Goal: Task Accomplishment & Management: Manage account settings

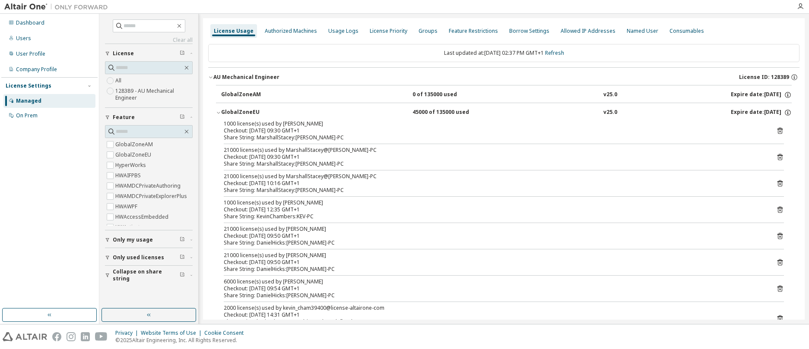
scroll to position [130, 0]
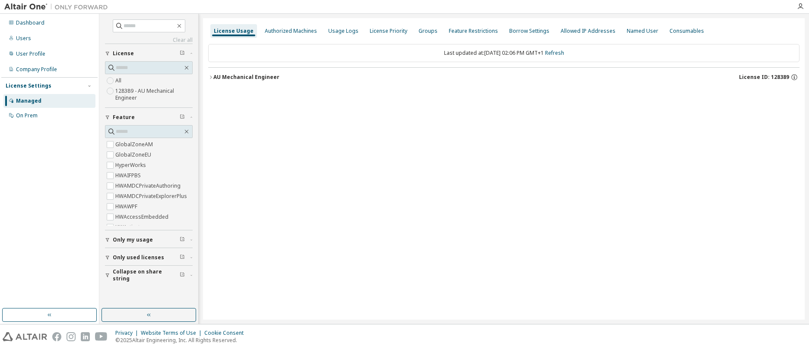
click at [210, 77] on icon "button" at bounding box center [210, 77] width 5 height 5
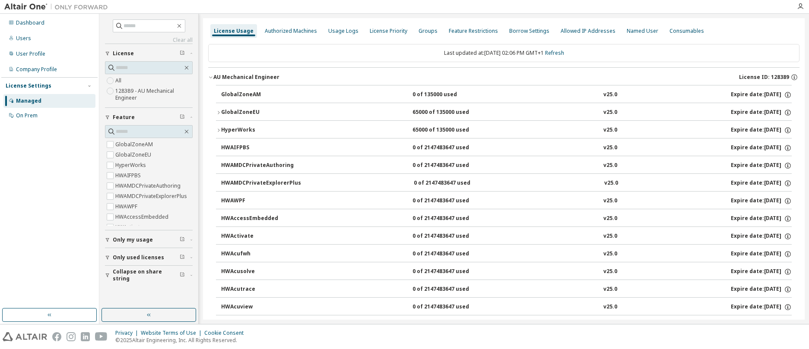
click at [220, 128] on icon "button" at bounding box center [218, 130] width 5 height 5
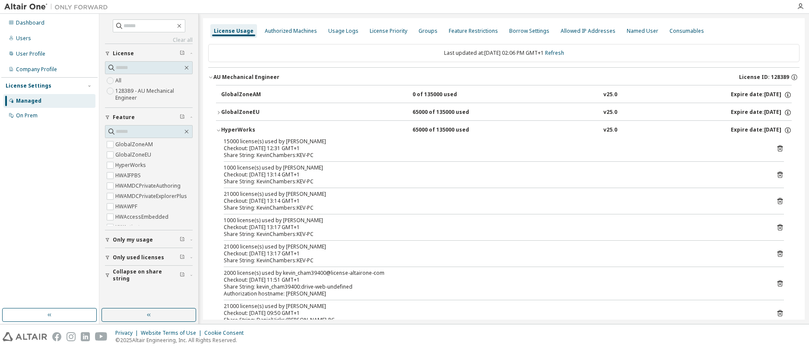
click at [126, 275] on span "Collapse on share string" at bounding box center [146, 276] width 67 height 14
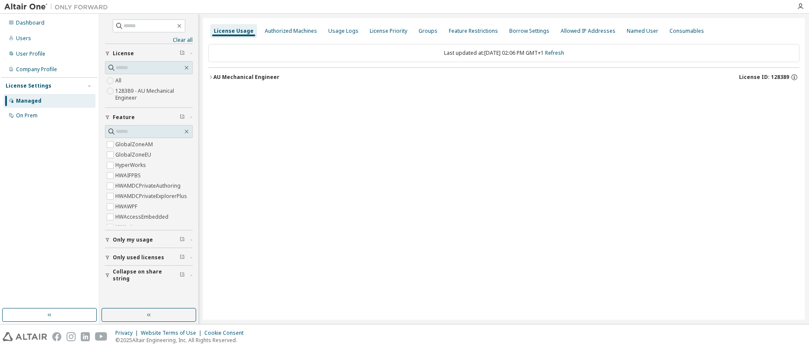
click at [209, 77] on icon "button" at bounding box center [210, 77] width 5 height 5
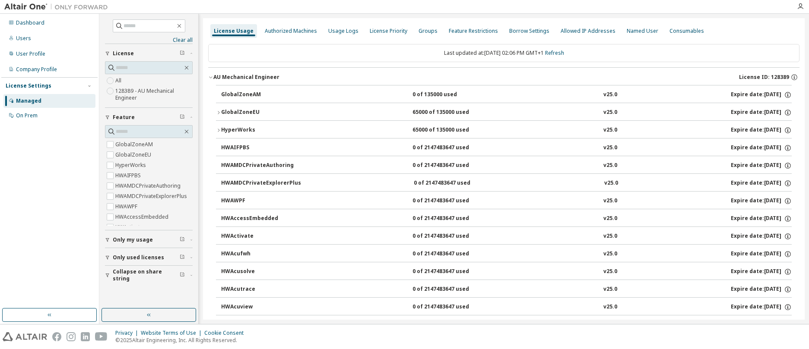
click at [219, 130] on icon "button" at bounding box center [219, 130] width 2 height 3
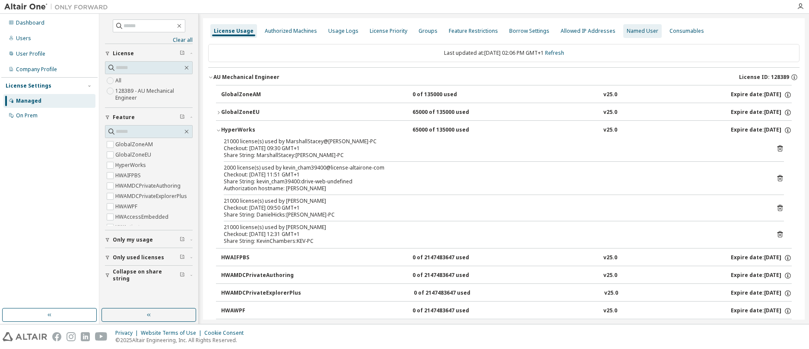
click at [627, 32] on div "Named User" at bounding box center [643, 31] width 32 height 7
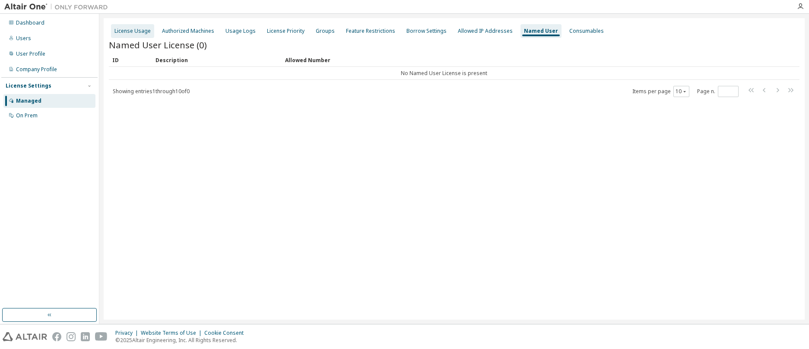
click at [137, 32] on div "License Usage" at bounding box center [132, 31] width 36 height 7
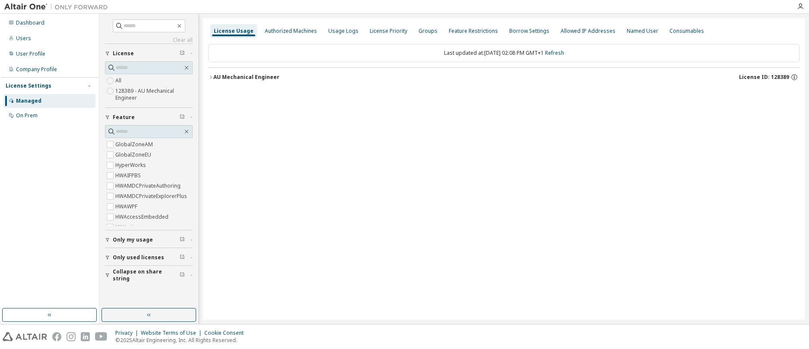
click at [107, 255] on icon "button" at bounding box center [107, 257] width 5 height 5
click at [107, 272] on icon "button" at bounding box center [107, 271] width 5 height 5
click at [211, 76] on icon "button" at bounding box center [210, 77] width 5 height 5
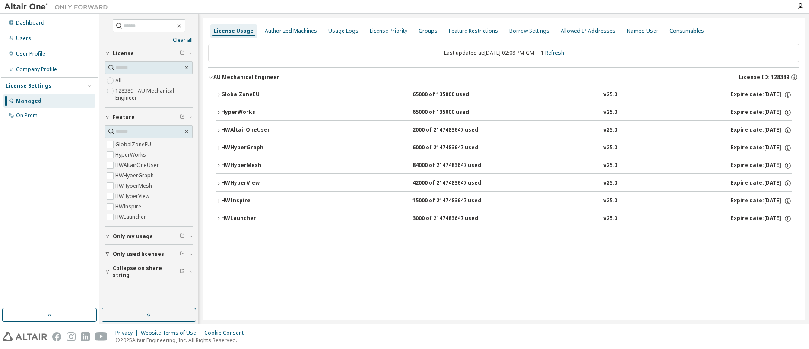
click at [220, 93] on icon "button" at bounding box center [218, 94] width 5 height 5
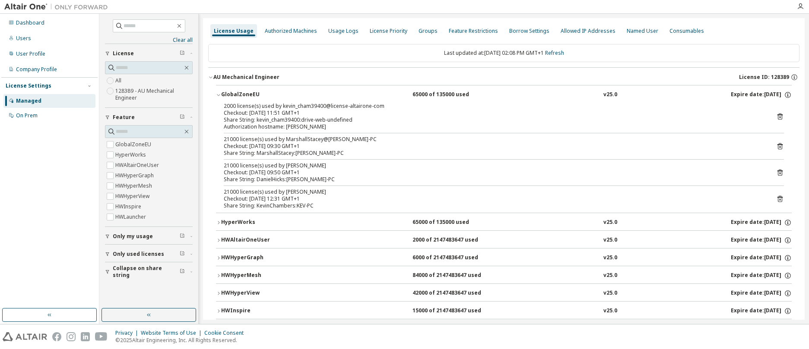
click at [105, 271] on icon "button" at bounding box center [107, 271] width 5 height 5
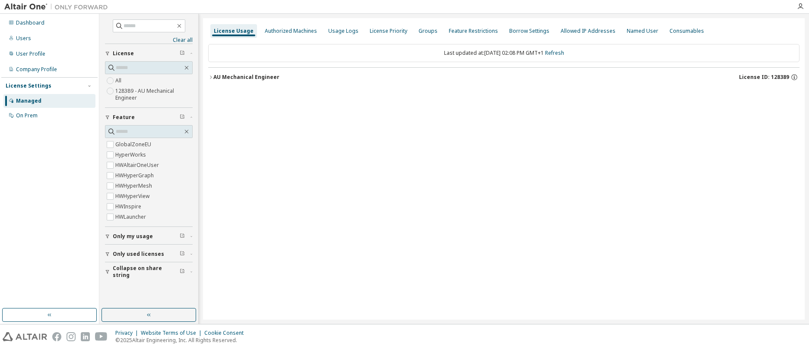
click at [212, 77] on icon "button" at bounding box center [210, 77] width 5 height 5
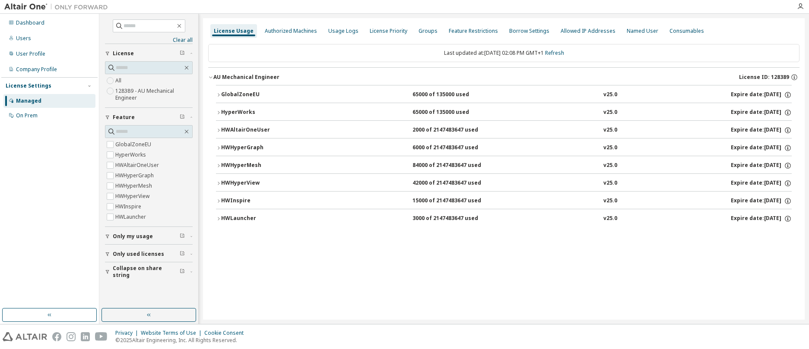
click at [218, 165] on icon "button" at bounding box center [218, 165] width 5 height 5
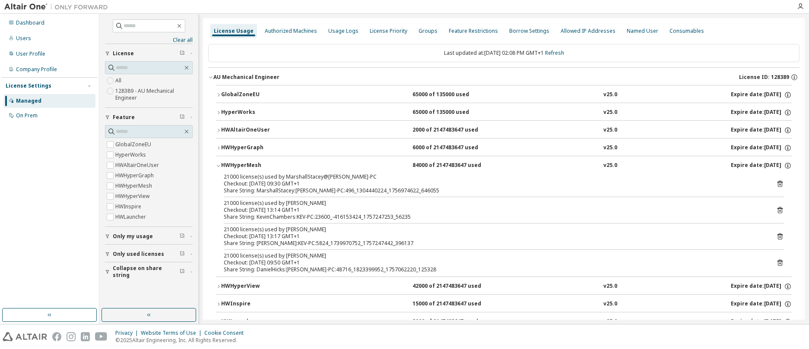
click at [777, 263] on icon at bounding box center [779, 263] width 5 height 6
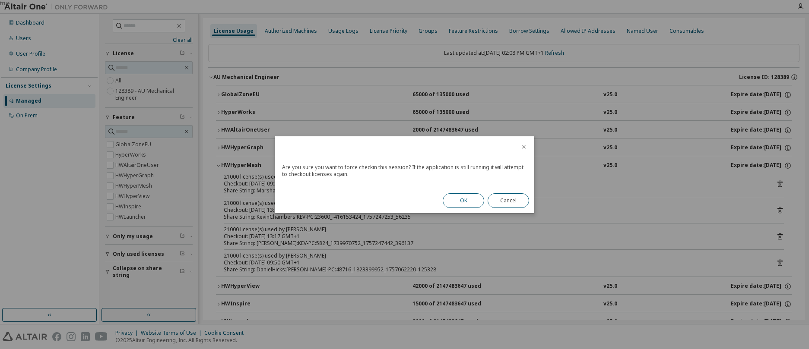
click at [466, 201] on button "OK" at bounding box center [463, 200] width 41 height 15
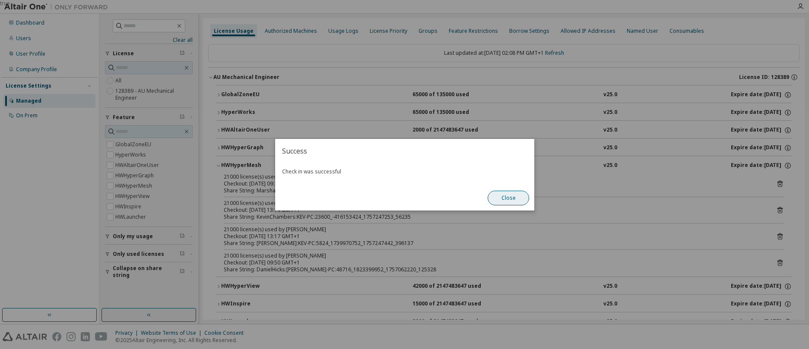
click at [510, 198] on button "Close" at bounding box center [508, 198] width 41 height 15
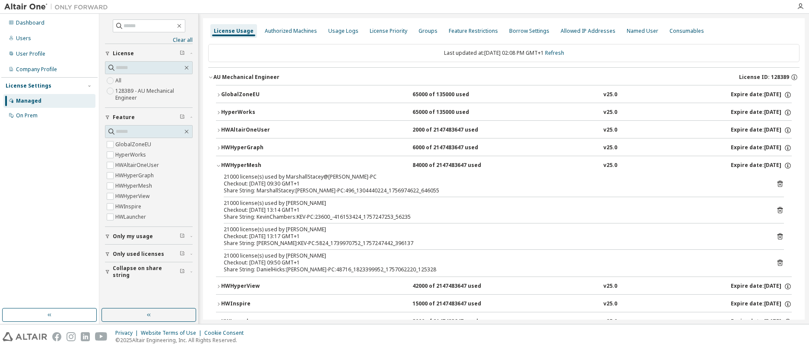
click at [776, 263] on icon at bounding box center [780, 263] width 8 height 8
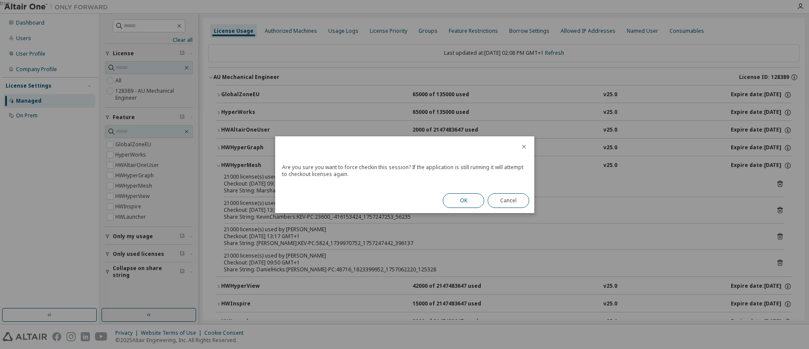
click at [468, 201] on button "OK" at bounding box center [463, 200] width 41 height 15
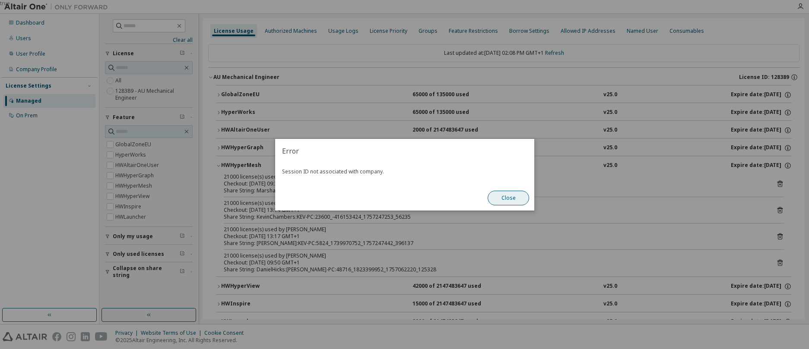
click at [509, 197] on button "Close" at bounding box center [508, 198] width 41 height 15
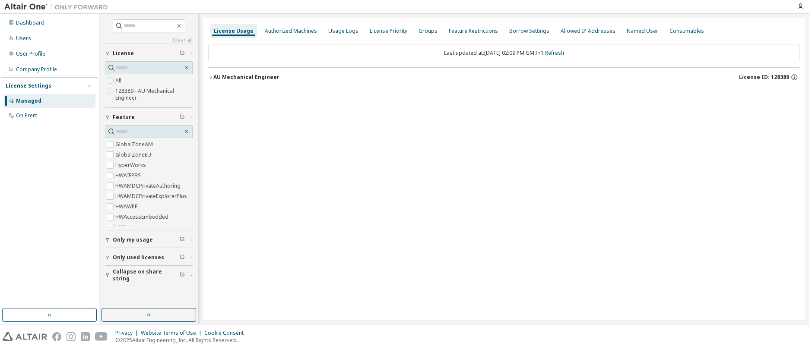
click at [210, 78] on icon "button" at bounding box center [210, 77] width 5 height 5
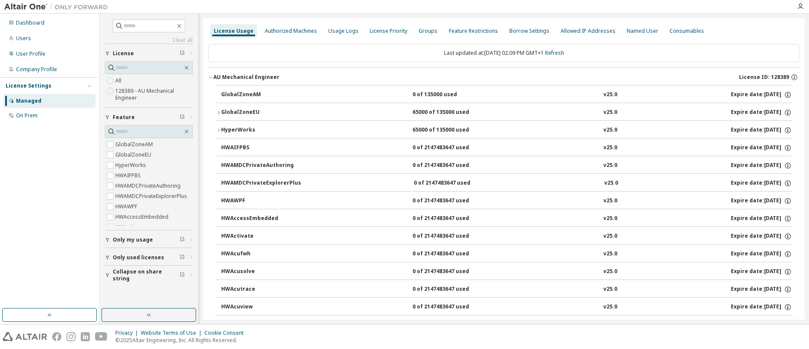
click at [219, 130] on icon "button" at bounding box center [218, 130] width 5 height 5
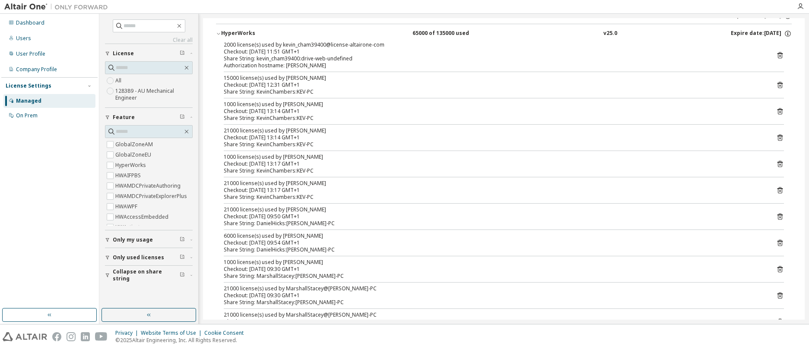
scroll to position [130, 0]
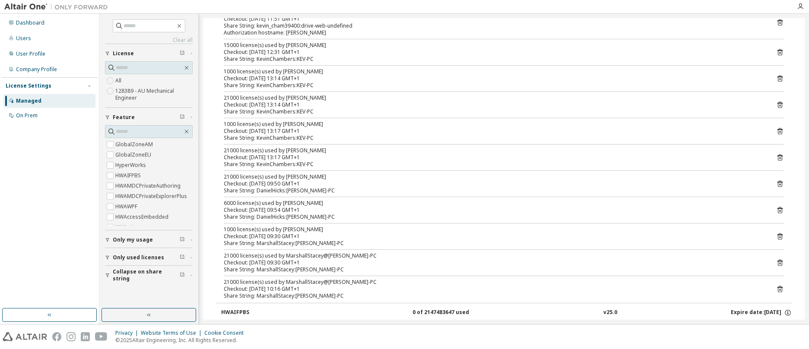
click at [776, 183] on icon at bounding box center [780, 184] width 8 height 8
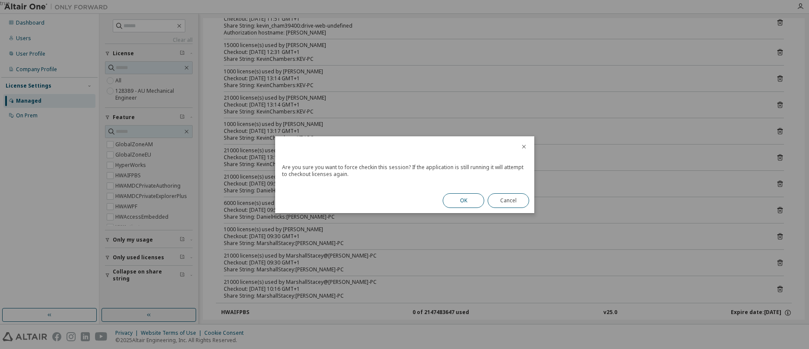
click at [470, 196] on button "OK" at bounding box center [463, 200] width 41 height 15
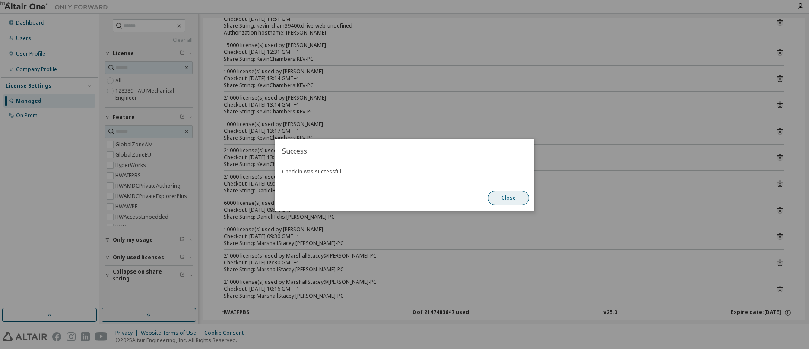
click at [501, 197] on button "Close" at bounding box center [508, 198] width 41 height 15
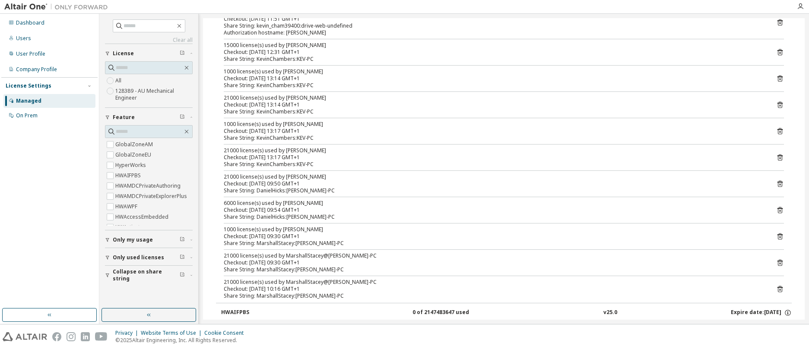
click at [777, 210] on icon at bounding box center [780, 210] width 8 height 8
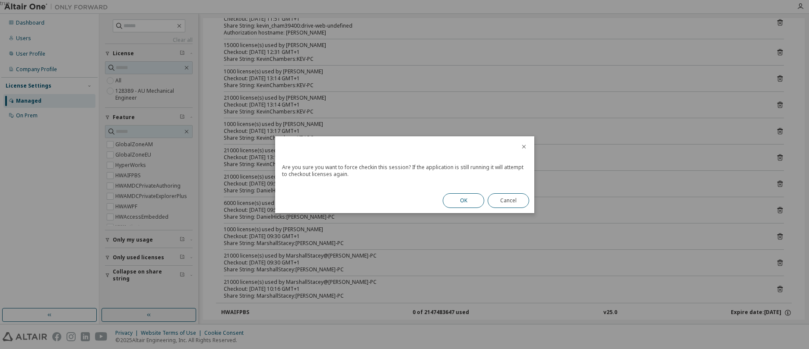
click at [475, 197] on button "OK" at bounding box center [463, 200] width 41 height 15
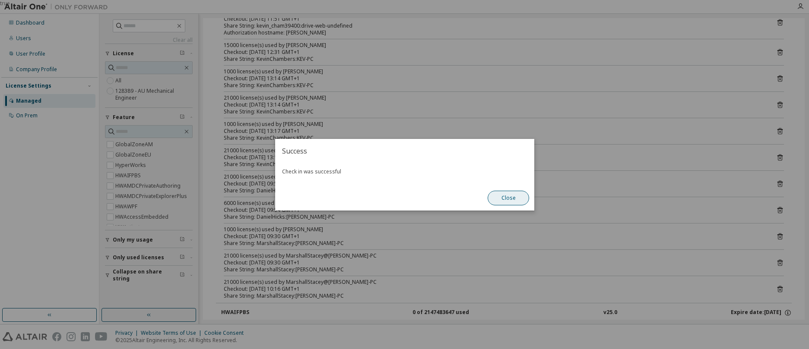
click at [508, 196] on button "Close" at bounding box center [508, 198] width 41 height 15
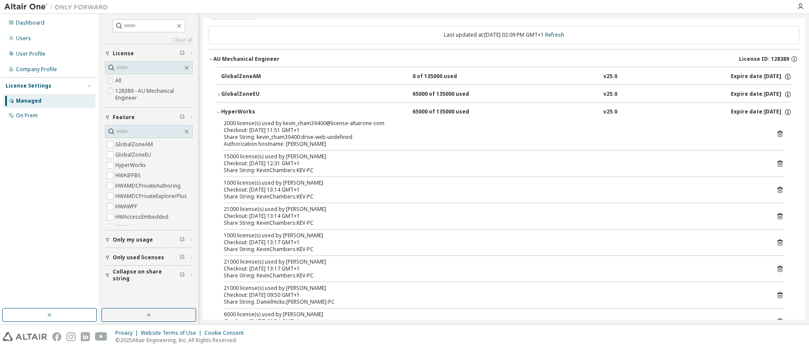
scroll to position [0, 0]
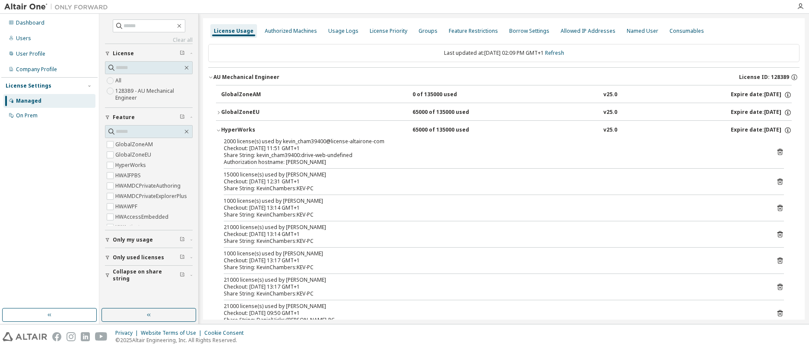
click at [218, 130] on icon "button" at bounding box center [218, 130] width 5 height 5
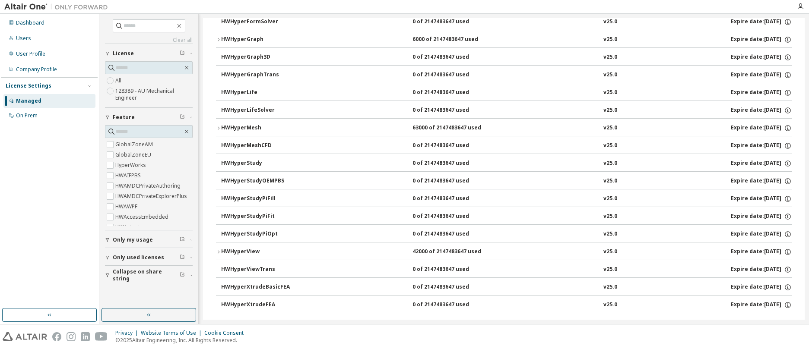
scroll to position [1641, 0]
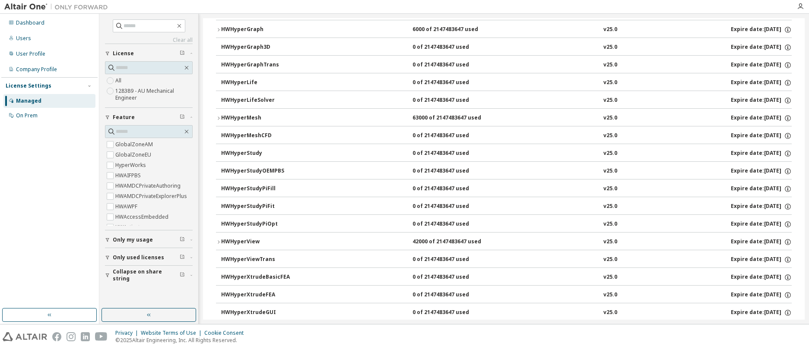
click at [219, 241] on icon "button" at bounding box center [218, 242] width 5 height 5
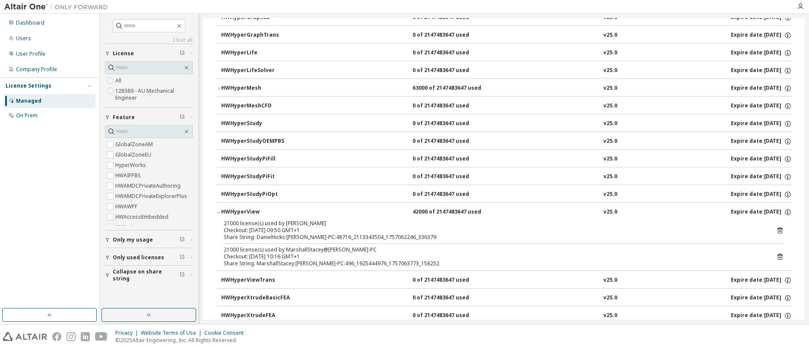
scroll to position [1727, 0]
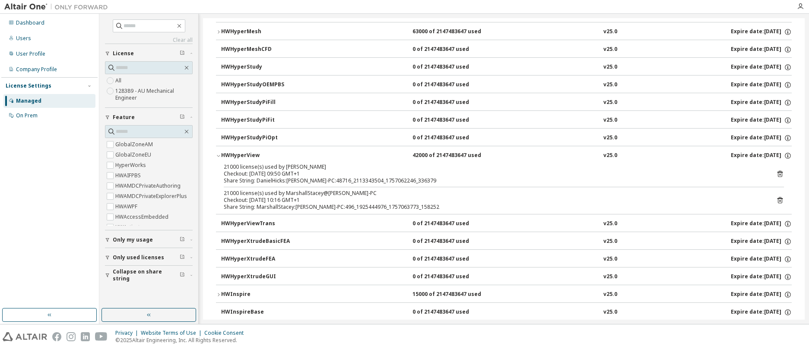
click at [777, 173] on icon at bounding box center [779, 174] width 5 height 6
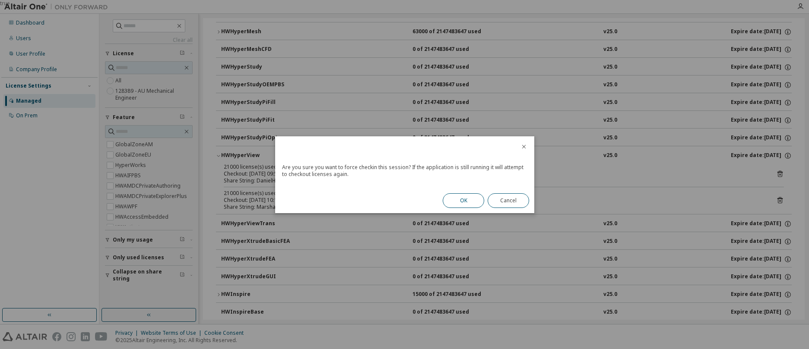
click at [465, 197] on button "OK" at bounding box center [463, 200] width 41 height 15
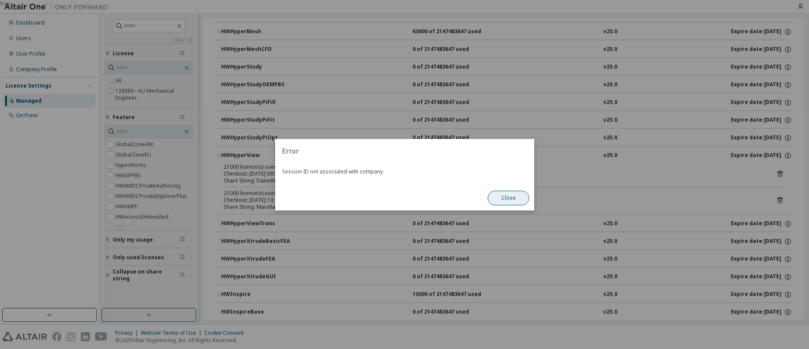
click at [508, 201] on button "Close" at bounding box center [508, 198] width 41 height 15
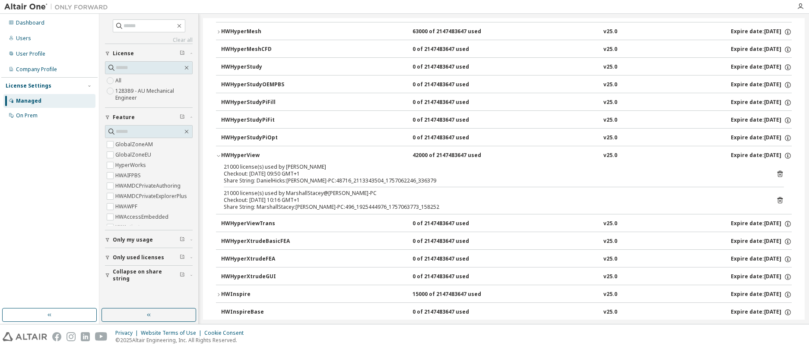
click at [219, 155] on icon "button" at bounding box center [218, 155] width 5 height 5
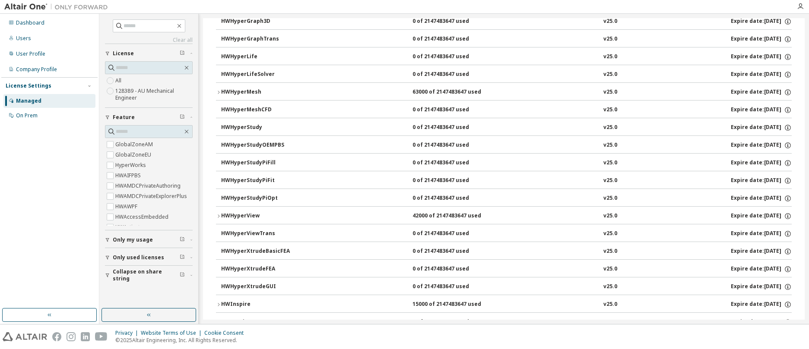
scroll to position [1640, 0]
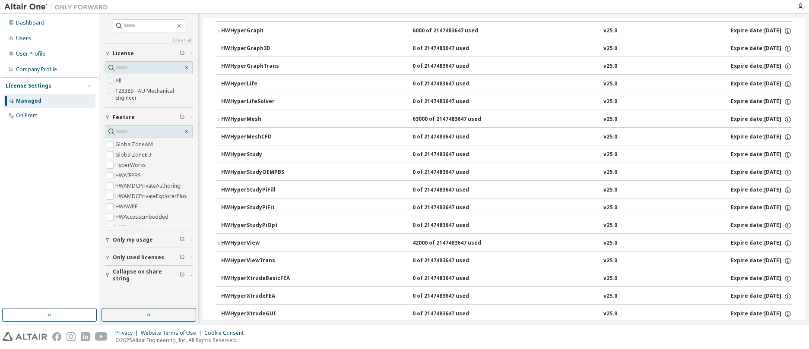
click at [217, 118] on icon "button" at bounding box center [218, 119] width 5 height 5
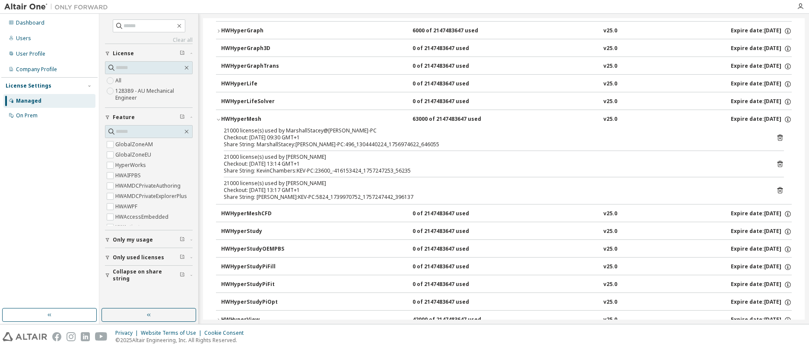
click at [218, 120] on icon "button" at bounding box center [218, 120] width 3 height 2
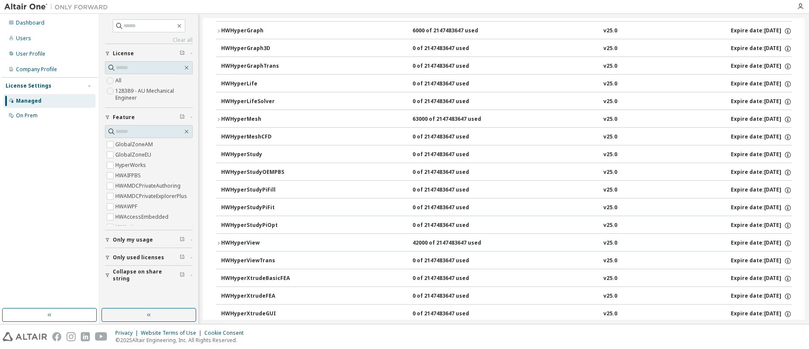
scroll to position [1683, 0]
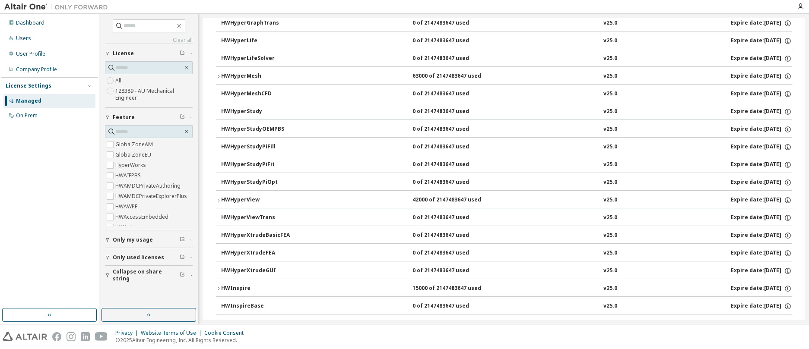
click at [217, 200] on icon "button" at bounding box center [218, 200] width 5 height 5
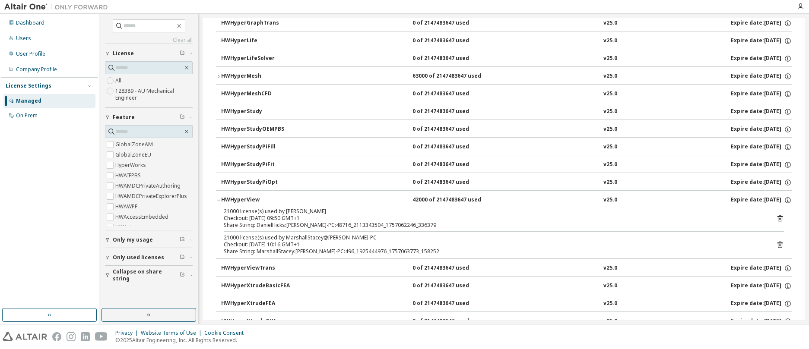
click at [776, 216] on icon at bounding box center [780, 219] width 8 height 8
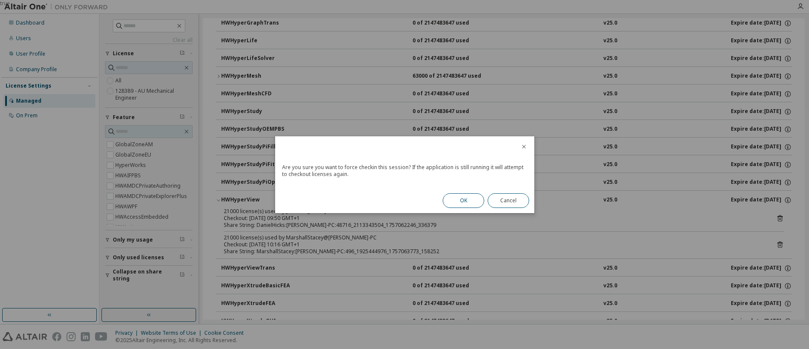
click at [463, 195] on button "OK" at bounding box center [463, 200] width 41 height 15
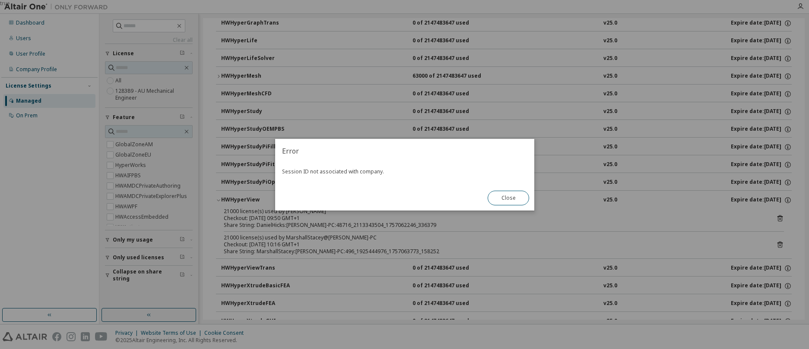
click at [510, 198] on button "Close" at bounding box center [508, 198] width 41 height 15
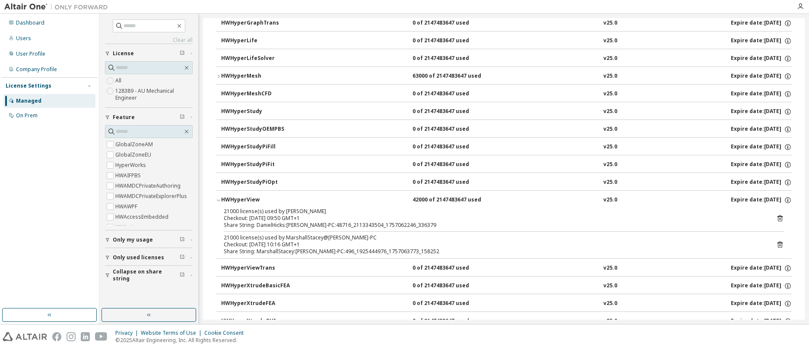
click at [218, 200] on icon "button" at bounding box center [218, 201] width 3 height 2
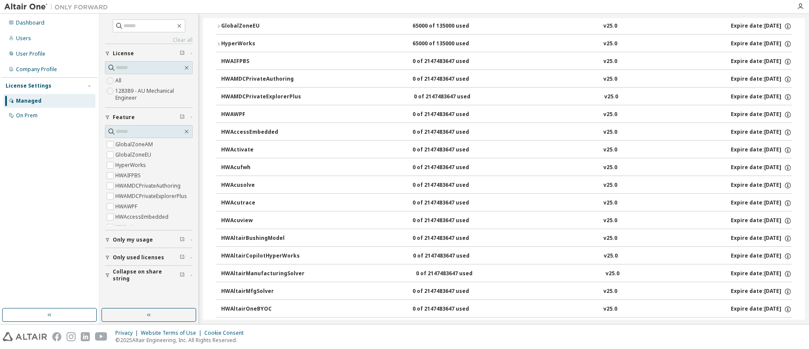
scroll to position [42, 0]
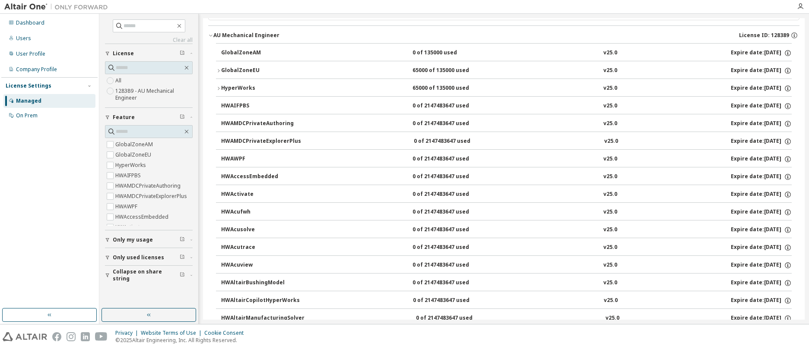
click at [218, 87] on icon "button" at bounding box center [218, 88] width 5 height 5
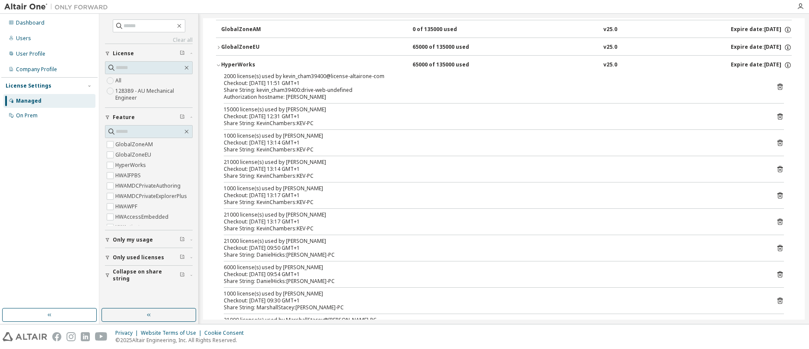
scroll to position [128, 0]
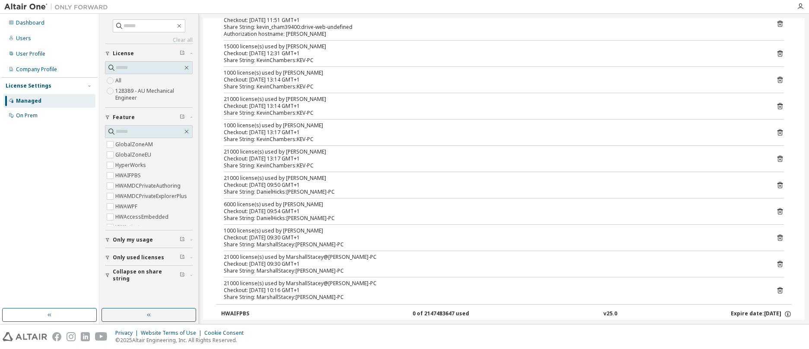
click at [779, 185] on icon at bounding box center [780, 185] width 8 height 8
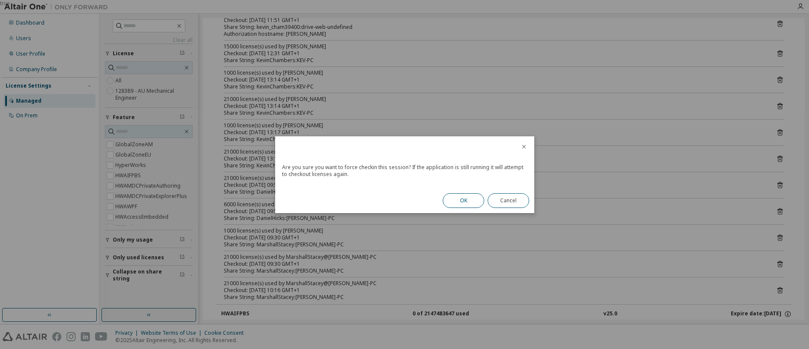
click at [465, 202] on button "OK" at bounding box center [463, 200] width 41 height 15
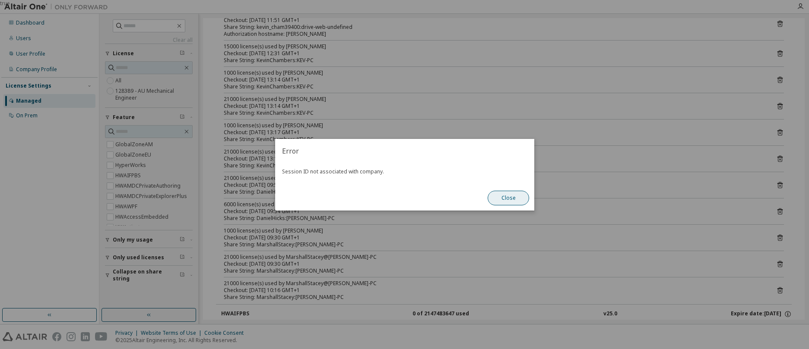
click at [511, 200] on button "Close" at bounding box center [508, 198] width 41 height 15
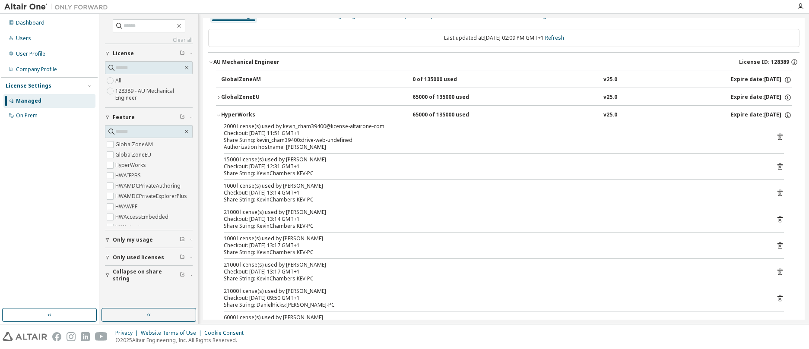
scroll to position [0, 0]
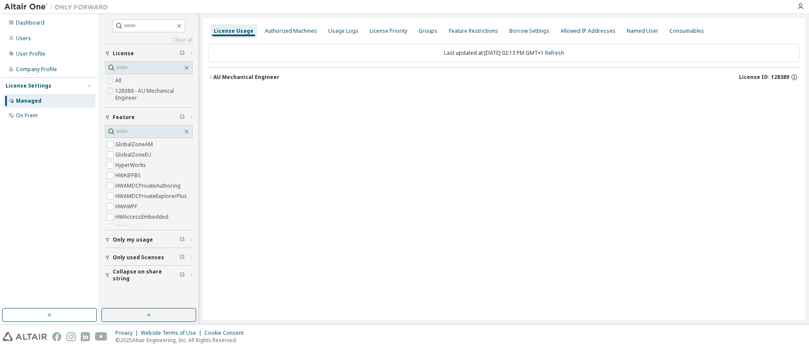
click at [211, 76] on icon "button" at bounding box center [210, 77] width 5 height 5
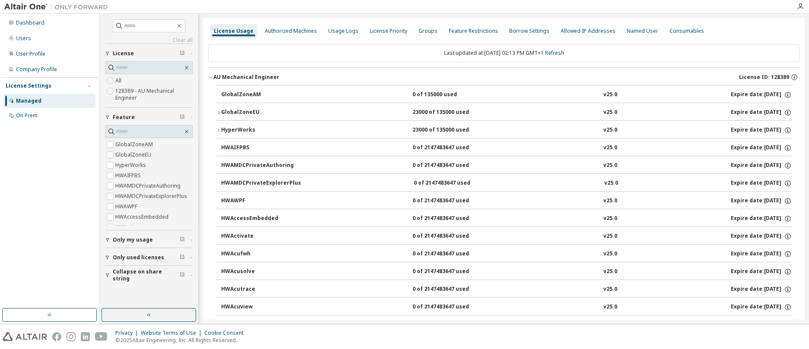
click at [217, 132] on icon "button" at bounding box center [218, 130] width 5 height 5
